Goal: Task Accomplishment & Management: Manage account settings

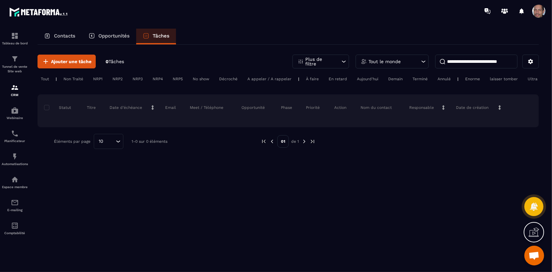
click at [68, 36] on p "Contacts" at bounding box center [64, 36] width 21 height 6
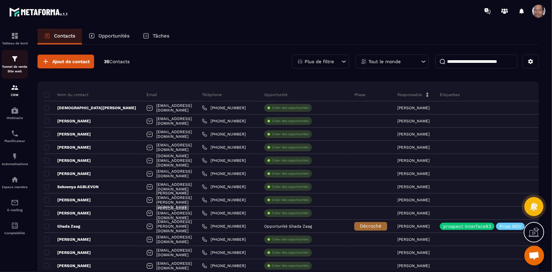
click at [15, 57] on img at bounding box center [15, 59] width 8 height 8
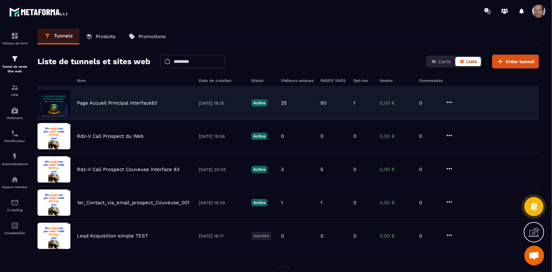
click at [166, 103] on div "Page Accueil Principal Interface83" at bounding box center [134, 103] width 115 height 6
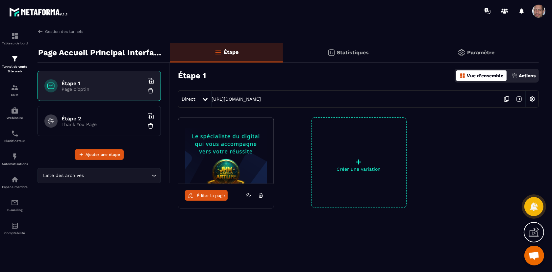
click at [366, 52] on p "Statistiques" at bounding box center [353, 52] width 32 height 6
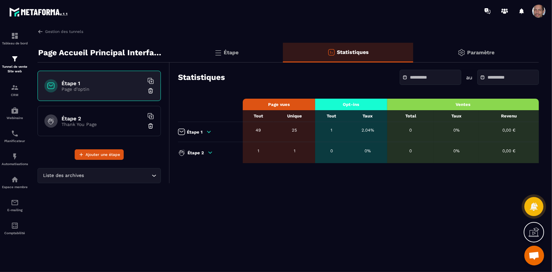
click at [211, 133] on icon at bounding box center [209, 132] width 6 height 6
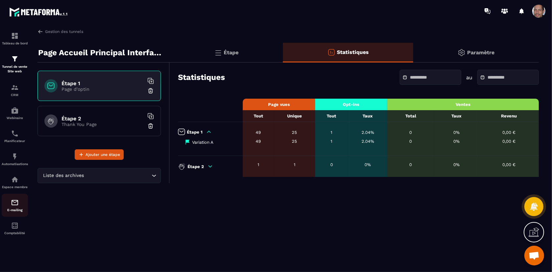
click at [20, 204] on div "E-mailing" at bounding box center [15, 205] width 26 height 13
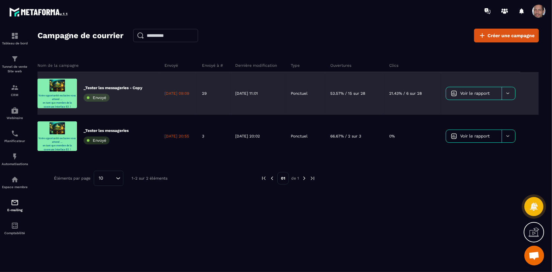
click at [259, 85] on div "[DATE] 11:01" at bounding box center [258, 93] width 56 height 43
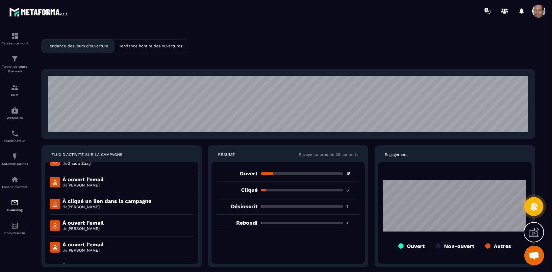
scroll to position [182, 0]
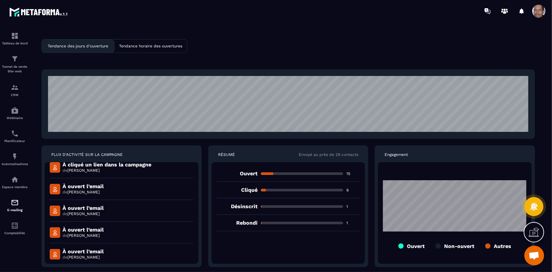
drag, startPoint x: 318, startPoint y: 208, endPoint x: 308, endPoint y: 207, distance: 10.6
click at [316, 208] on div "Désinscrit 1" at bounding box center [288, 206] width 144 height 16
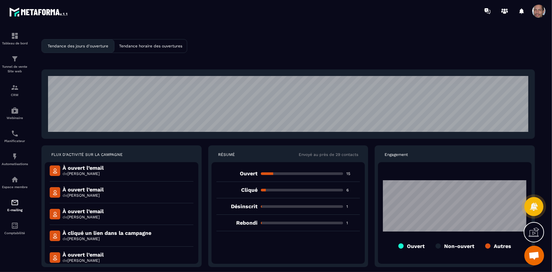
scroll to position [0, 0]
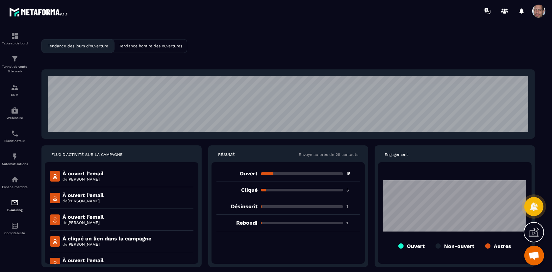
click at [534, 234] on icon at bounding box center [535, 230] width 7 height 7
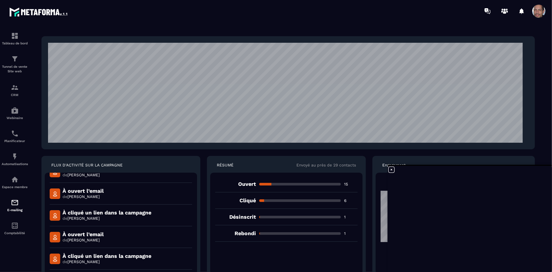
scroll to position [73, 0]
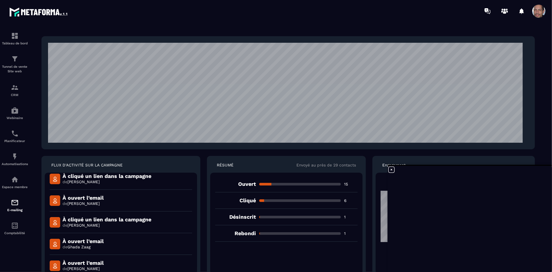
click at [391, 170] on icon at bounding box center [391, 170] width 8 height 8
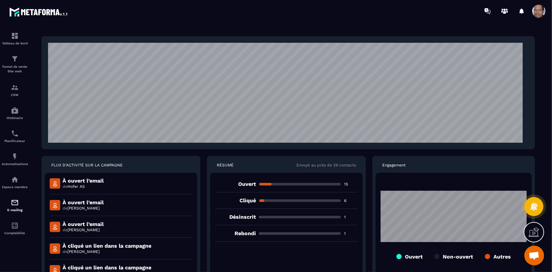
scroll to position [371, 0]
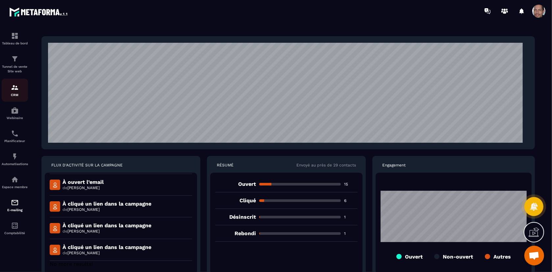
click at [16, 91] on img at bounding box center [15, 88] width 8 height 8
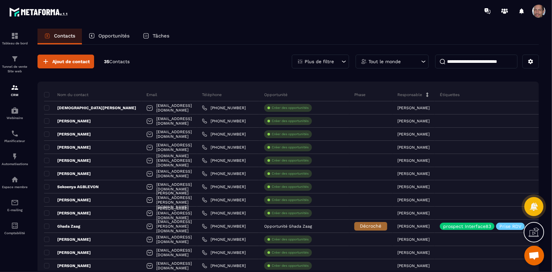
click at [344, 62] on icon at bounding box center [344, 61] width 4 height 2
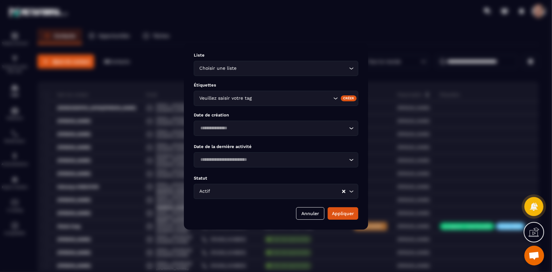
click at [350, 67] on icon "Search for option" at bounding box center [351, 68] width 7 height 7
click at [284, 35] on div "Modal window" at bounding box center [276, 136] width 552 height 272
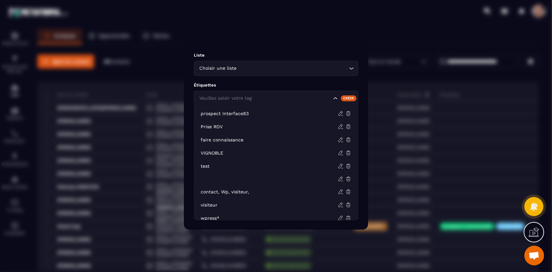
click at [335, 98] on icon "Search for option" at bounding box center [335, 98] width 7 height 7
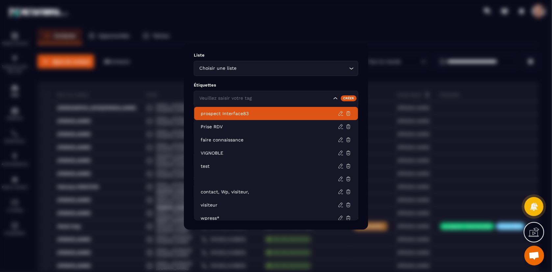
click at [330, 53] on p "Liste" at bounding box center [276, 55] width 164 height 5
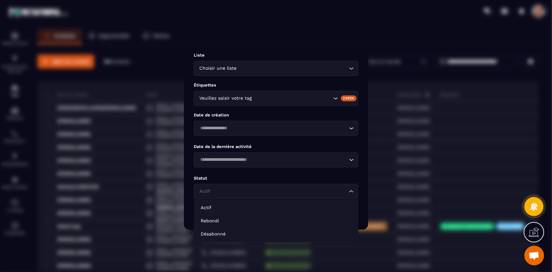
click at [348, 193] on icon "Search for option" at bounding box center [351, 191] width 7 height 7
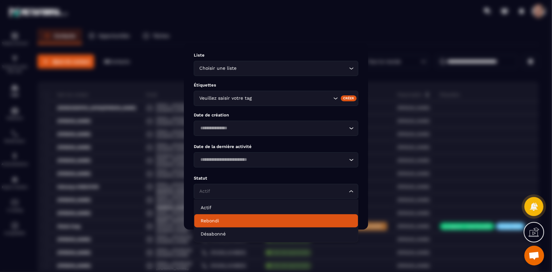
click at [235, 221] on p "Rebondi" at bounding box center [276, 220] width 151 height 7
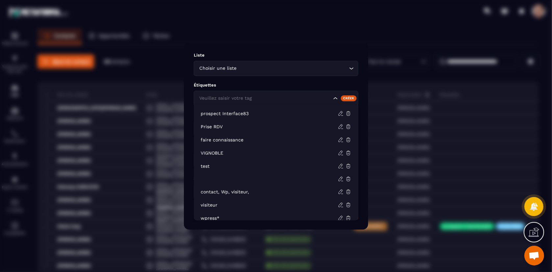
click at [334, 98] on icon "Search for option" at bounding box center [335, 98] width 4 height 2
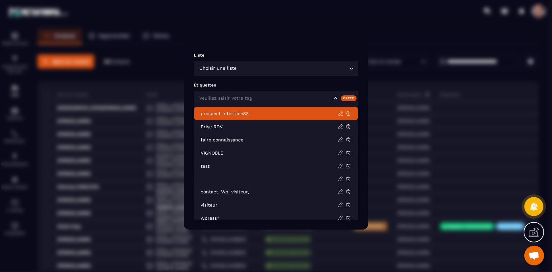
click at [299, 111] on p "prospect Interface83" at bounding box center [269, 113] width 137 height 7
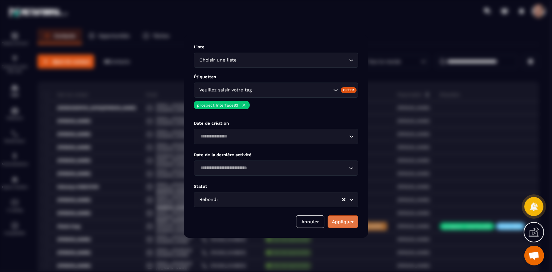
click at [347, 221] on button "Appliquer" at bounding box center [342, 221] width 31 height 12
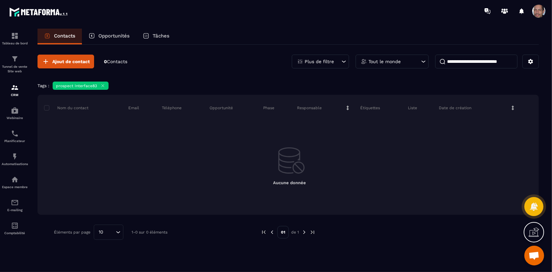
click at [341, 59] on icon at bounding box center [343, 61] width 7 height 7
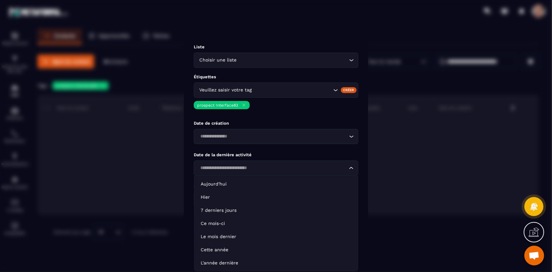
click at [352, 169] on icon "Search for option" at bounding box center [351, 168] width 7 height 7
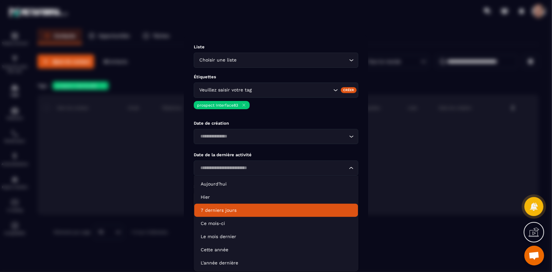
click at [286, 208] on p "7 derniers jours" at bounding box center [276, 210] width 151 height 7
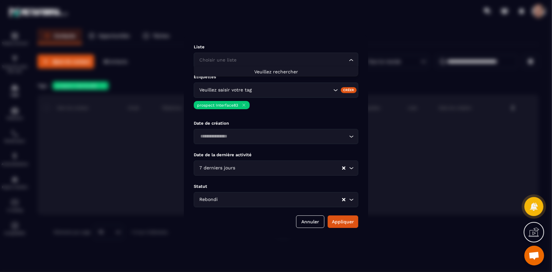
click at [355, 60] on div "Choisir une liste Loading..." at bounding box center [276, 60] width 164 height 15
click at [312, 224] on button "Annuler" at bounding box center [310, 221] width 28 height 12
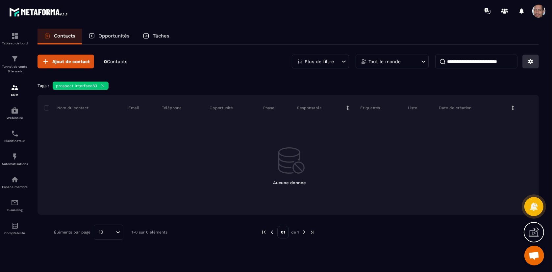
click at [530, 59] on icon at bounding box center [530, 61] width 5 height 5
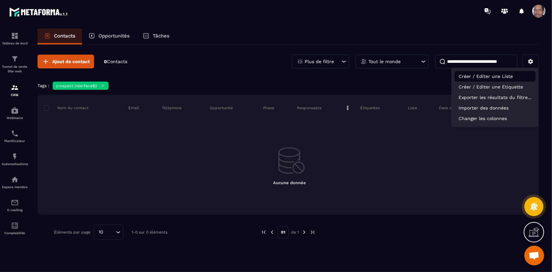
click at [524, 78] on p "Créer / Editer une Liste" at bounding box center [494, 76] width 81 height 11
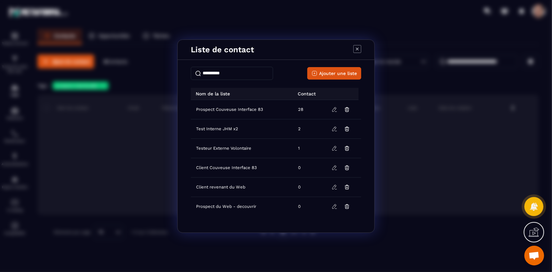
click at [361, 46] on div "Liste de contact" at bounding box center [276, 50] width 197 height 20
click at [358, 49] on icon "Modal window" at bounding box center [357, 49] width 8 height 8
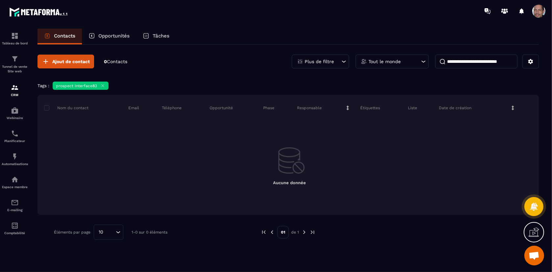
click at [535, 17] on div at bounding box center [538, 11] width 13 height 13
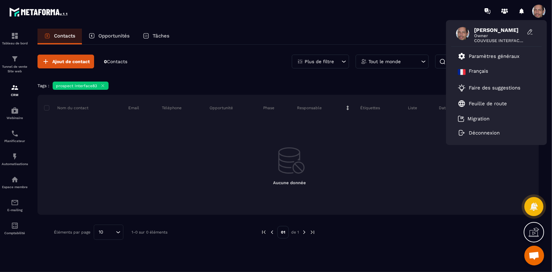
click at [219, 76] on div "Ajout de contact 0 Contacts Plus de filtre Tout le monde Tags : prospect Interf…" at bounding box center [287, 147] width 501 height 205
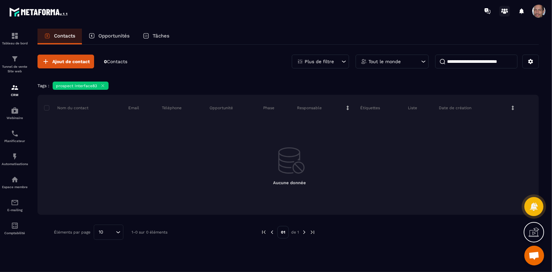
click at [507, 7] on icon at bounding box center [504, 11] width 11 height 11
